Goal: Task Accomplishment & Management: Manage account settings

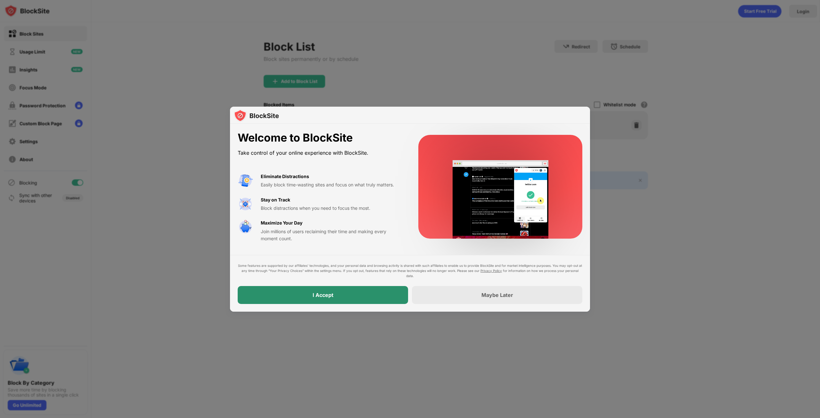
click at [359, 296] on div "I Accept" at bounding box center [323, 295] width 170 height 18
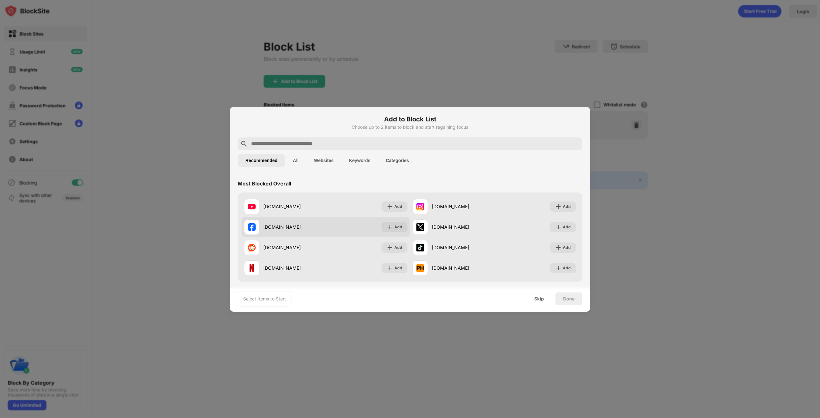
click at [393, 220] on div "facebook.com Add" at bounding box center [325, 227] width 168 height 20
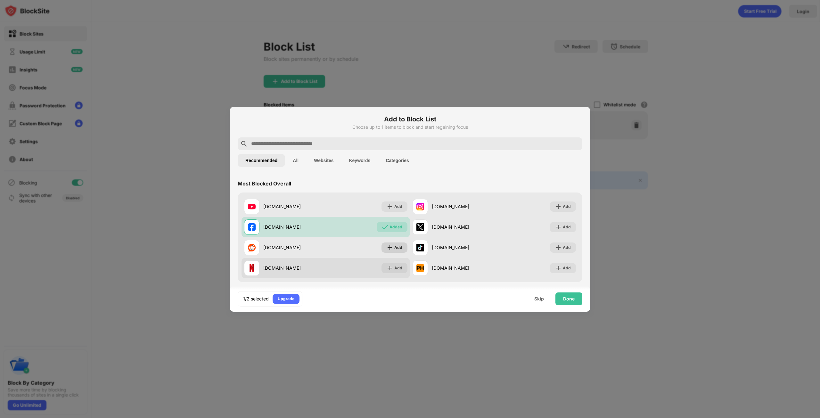
drag, startPoint x: 388, startPoint y: 242, endPoint x: 395, endPoint y: 263, distance: 22.0
click at [389, 248] on div "Add" at bounding box center [394, 247] width 26 height 10
click at [396, 266] on div "Add" at bounding box center [398, 268] width 8 height 6
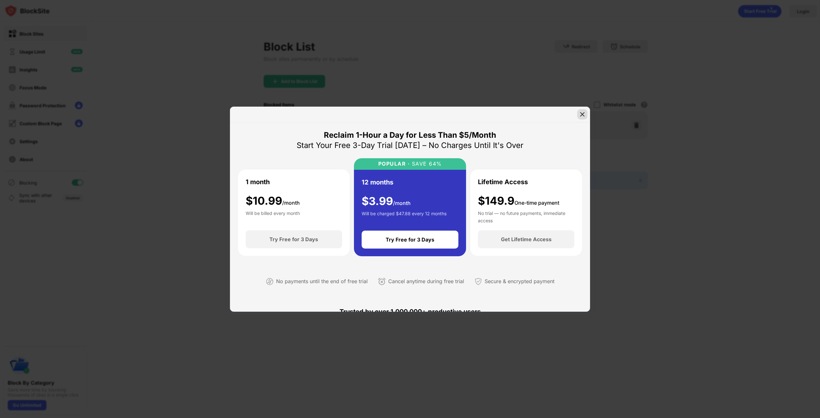
click at [583, 113] on img at bounding box center [582, 114] width 6 height 6
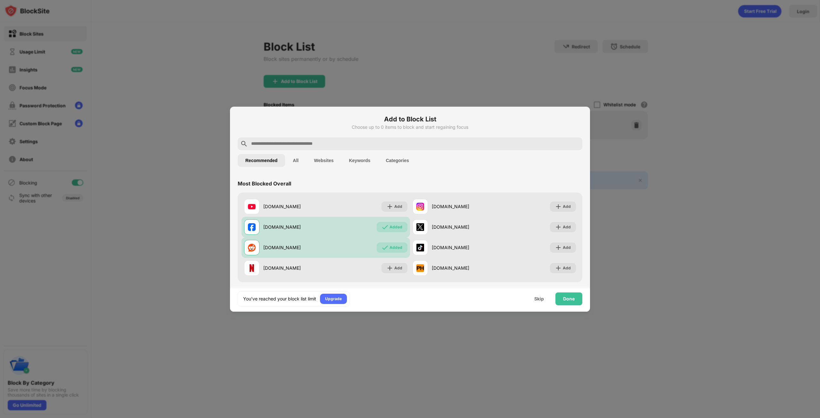
click at [695, 116] on div at bounding box center [410, 209] width 820 height 418
click at [565, 297] on div "Done" at bounding box center [569, 298] width 12 height 5
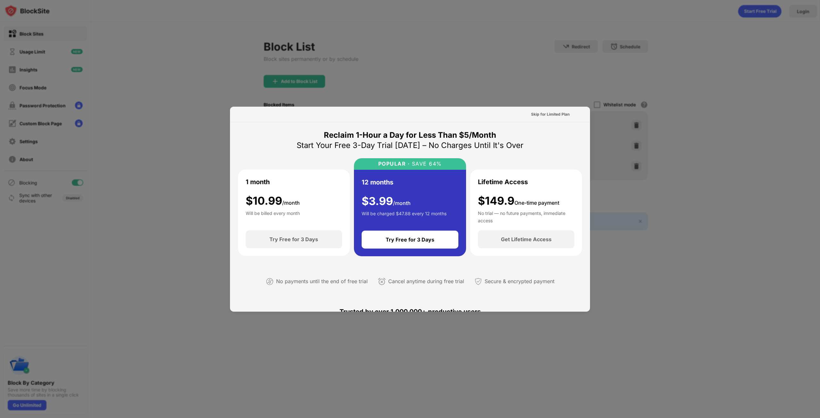
click at [740, 114] on div at bounding box center [410, 209] width 820 height 418
drag, startPoint x: 95, startPoint y: 41, endPoint x: 127, endPoint y: 48, distance: 33.5
click at [95, 41] on div at bounding box center [410, 209] width 820 height 418
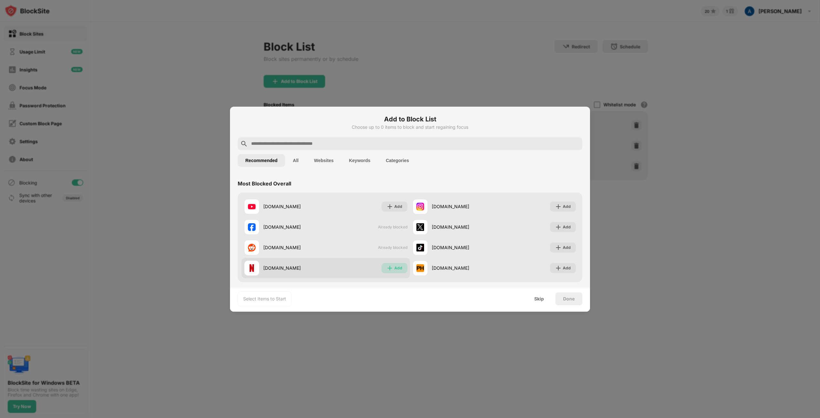
click at [397, 264] on div "Add" at bounding box center [394, 268] width 26 height 10
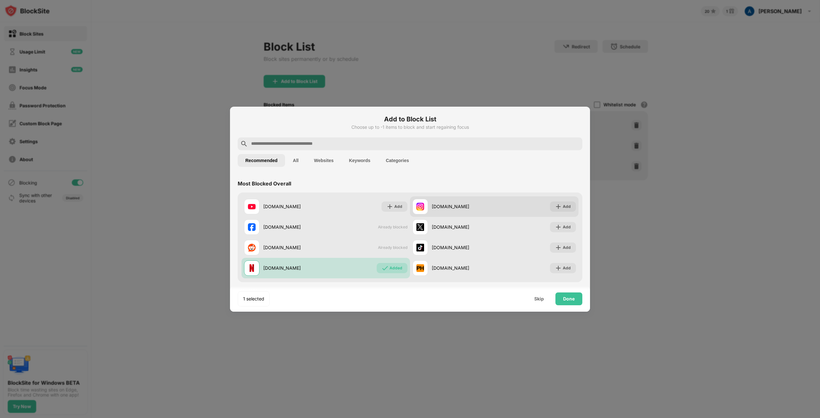
click at [561, 212] on div "[DOMAIN_NAME] Add" at bounding box center [494, 206] width 168 height 20
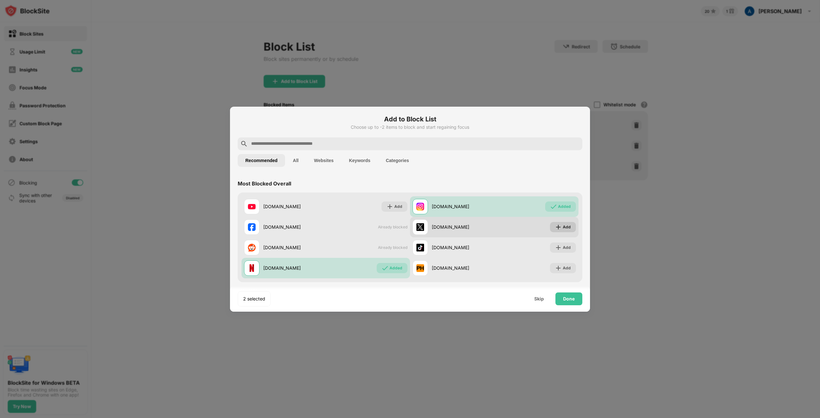
click at [563, 224] on div "Add" at bounding box center [567, 227] width 8 height 6
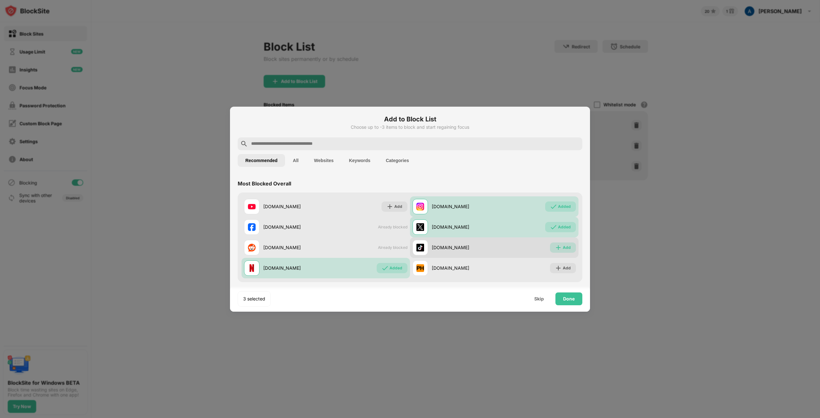
click at [563, 244] on div "Add" at bounding box center [567, 247] width 8 height 6
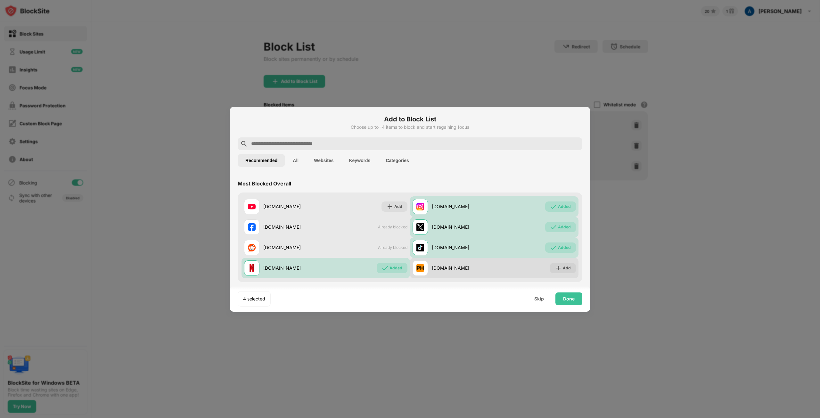
click at [551, 273] on div "[DOMAIN_NAME] Add" at bounding box center [494, 268] width 168 height 20
click at [573, 298] on div "Done" at bounding box center [569, 298] width 12 height 5
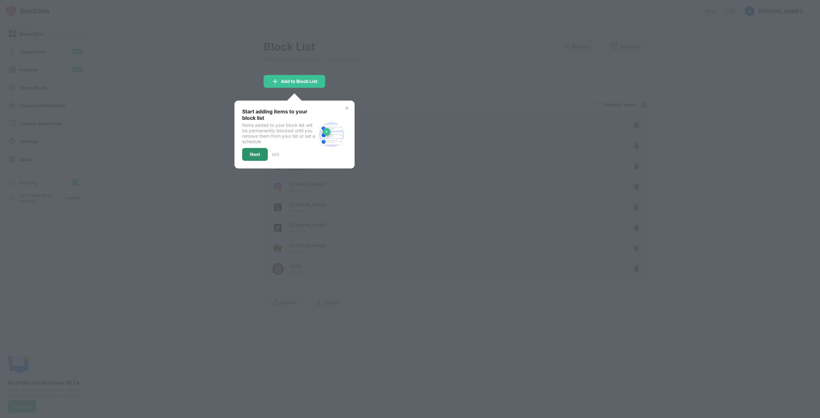
click at [260, 155] on div "Next" at bounding box center [255, 154] width 10 height 5
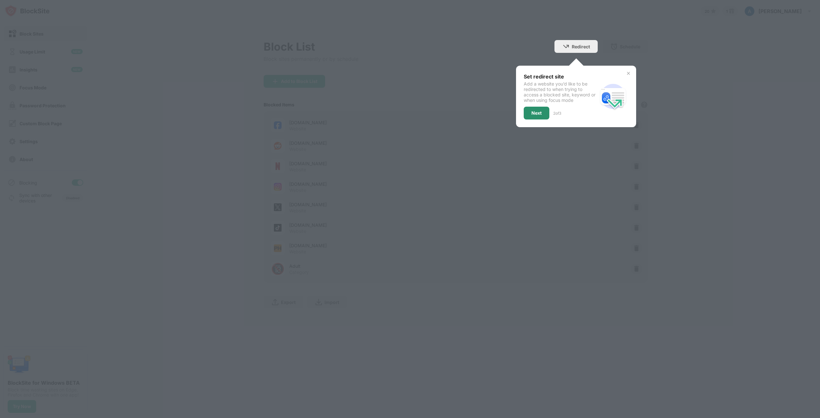
click at [543, 114] on div "Next" at bounding box center [537, 113] width 26 height 13
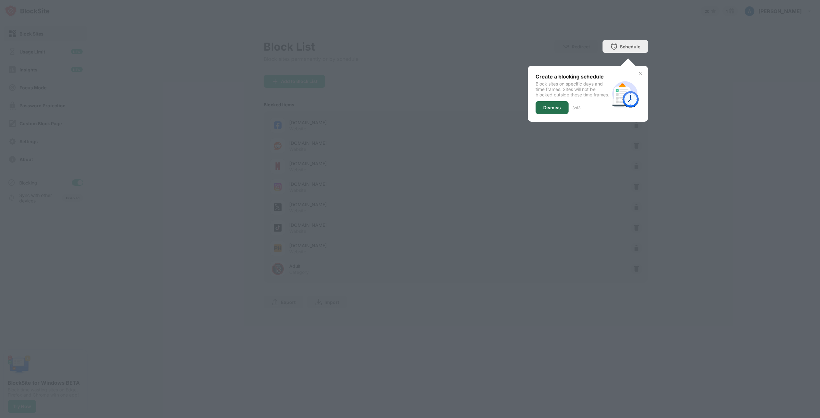
click at [549, 110] on div "Dismiss" at bounding box center [552, 107] width 18 height 5
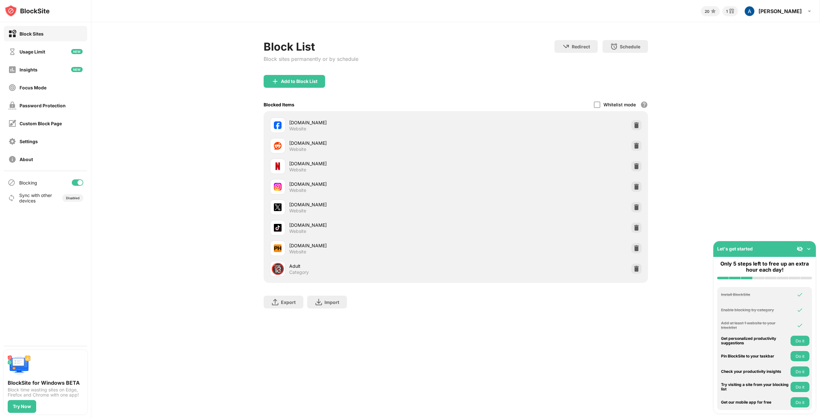
click at [597, 393] on div "20 1 [PERSON_NAME] [PERSON_NAME] View Account Insights Rewards Settings Support…" at bounding box center [455, 209] width 729 height 418
